Goal: Task Accomplishment & Management: Use online tool/utility

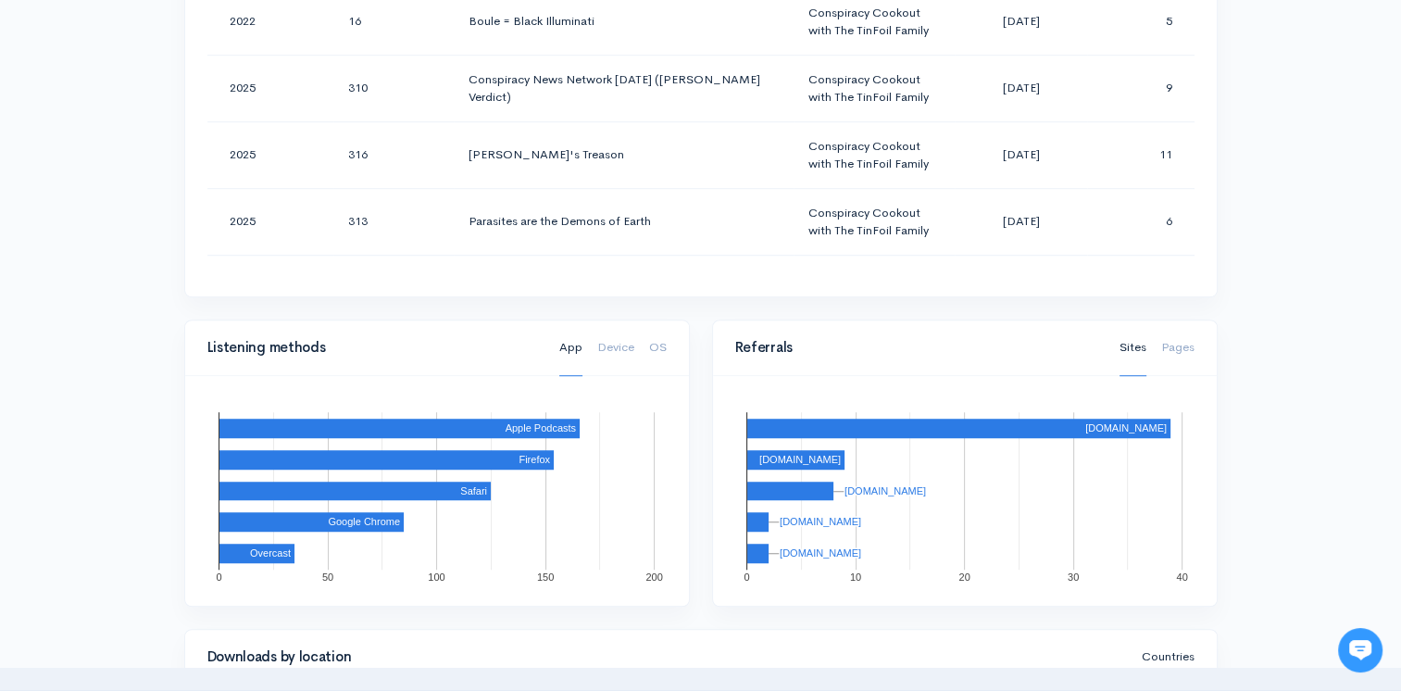
scroll to position [926, 0]
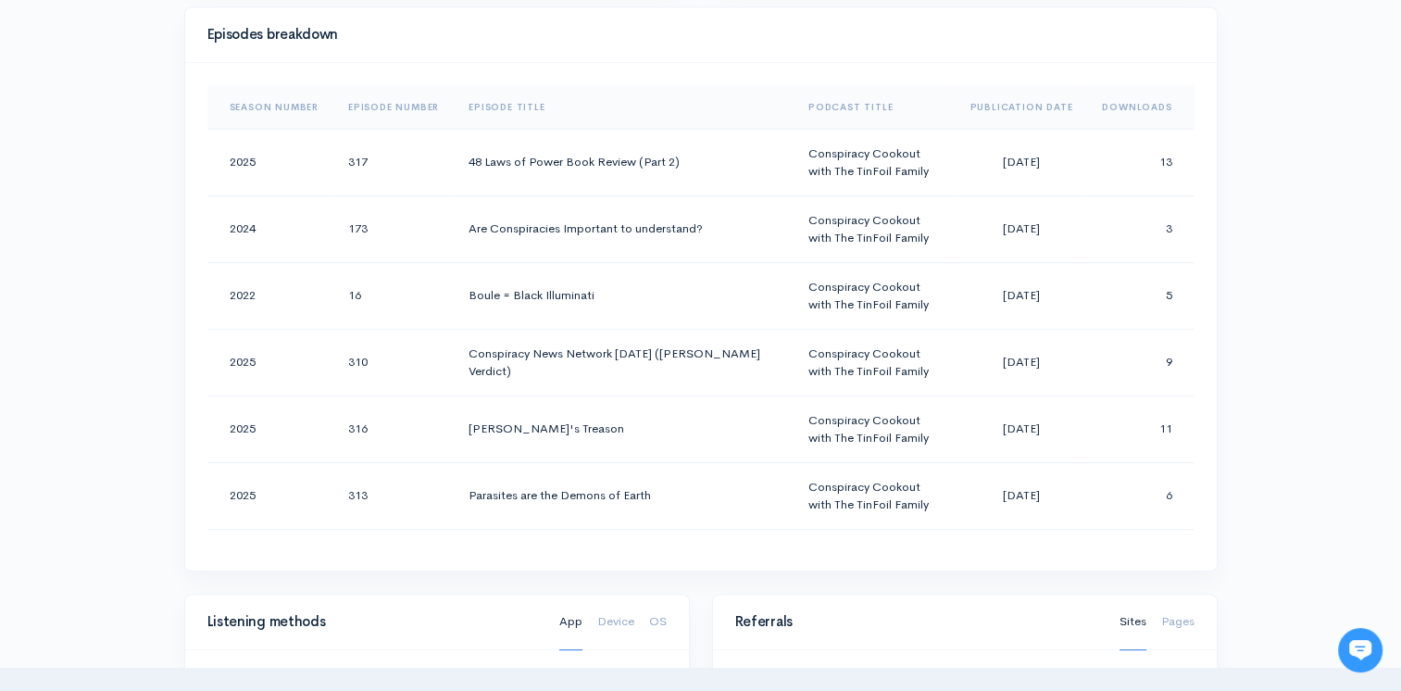
click at [1143, 101] on th "Downloads" at bounding box center [1140, 107] width 107 height 44
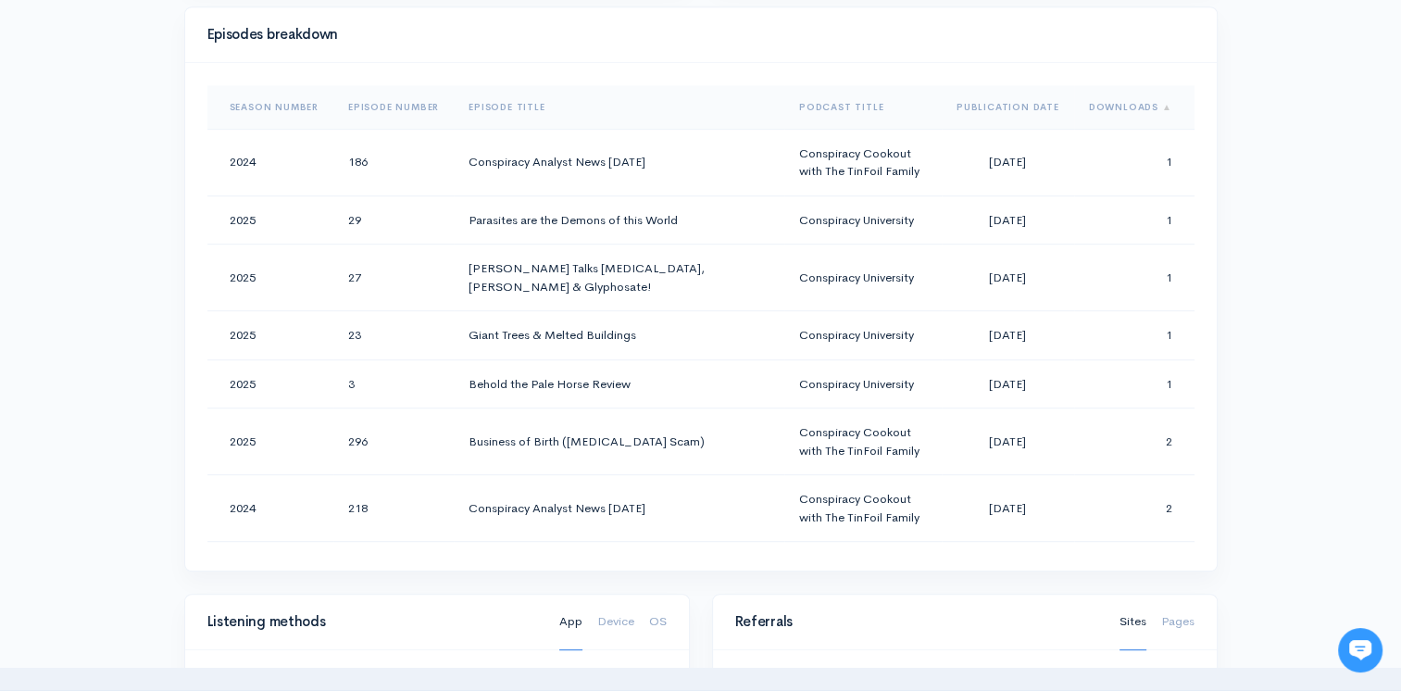
click at [1143, 101] on th "Downloads" at bounding box center [1134, 107] width 120 height 44
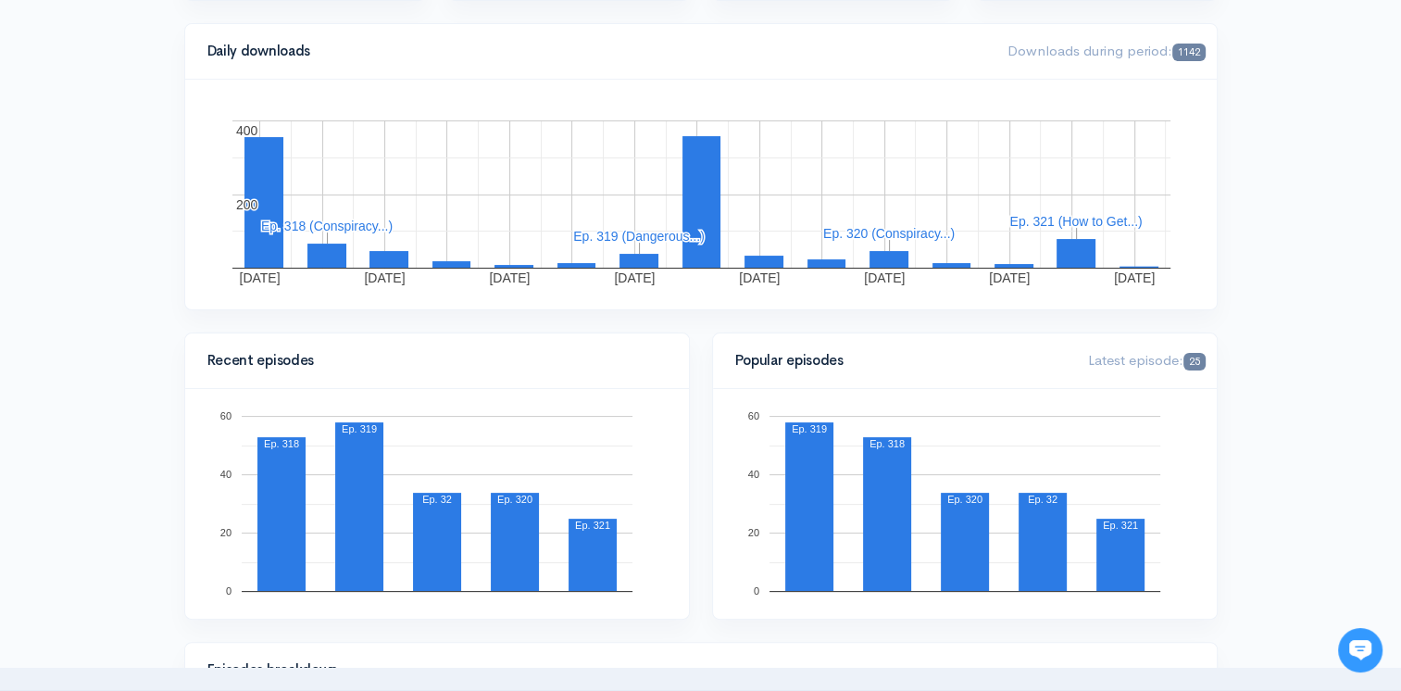
scroll to position [0, 0]
